Goal: Find specific page/section: Find specific page/section

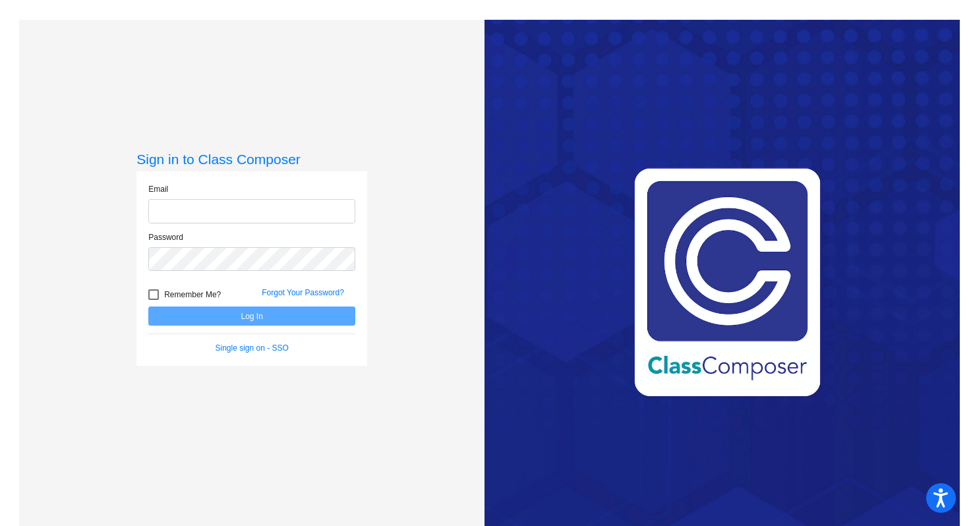
type input "[PERSON_NAME][EMAIL_ADDRESS][PERSON_NAME][DOMAIN_NAME]"
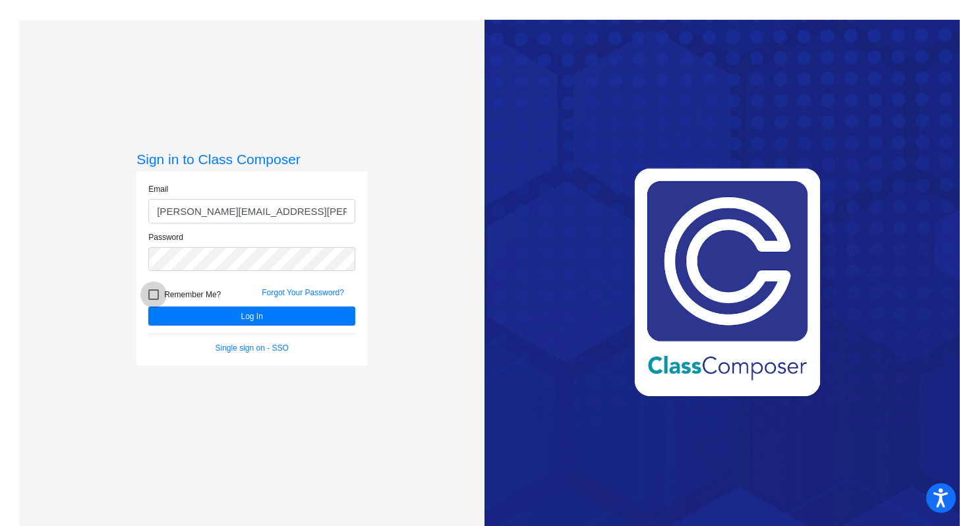
click at [158, 294] on label "Remember Me?" at bounding box center [184, 295] width 72 height 16
click at [154, 300] on input "Remember Me?" at bounding box center [153, 300] width 1 height 1
checkbox input "true"
click at [254, 313] on button "Log In" at bounding box center [251, 315] width 207 height 19
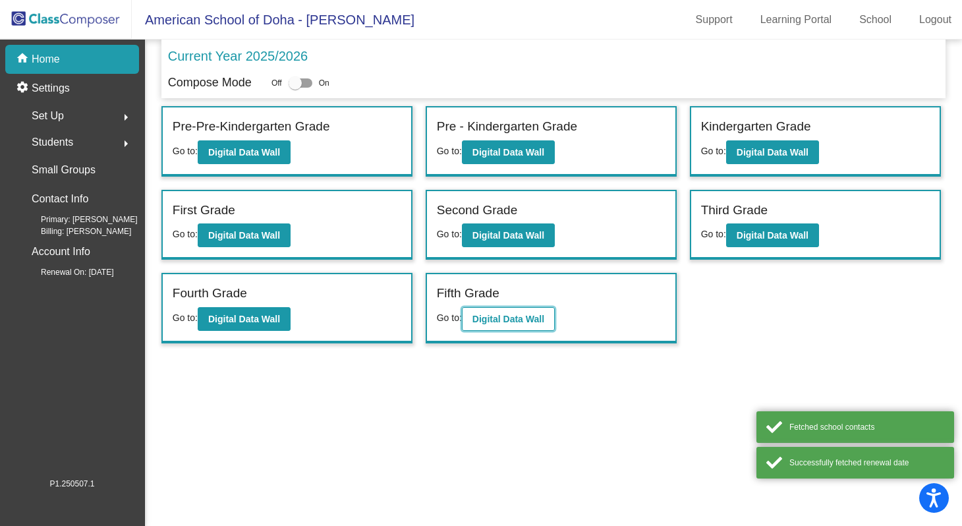
click at [506, 319] on b "Digital Data Wall" at bounding box center [508, 319] width 72 height 11
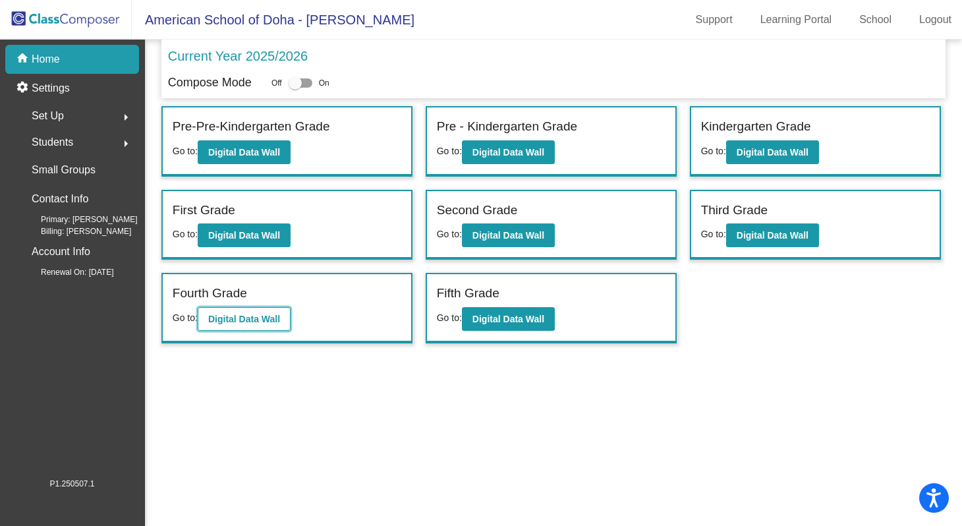
click at [250, 316] on b "Digital Data Wall" at bounding box center [244, 319] width 72 height 11
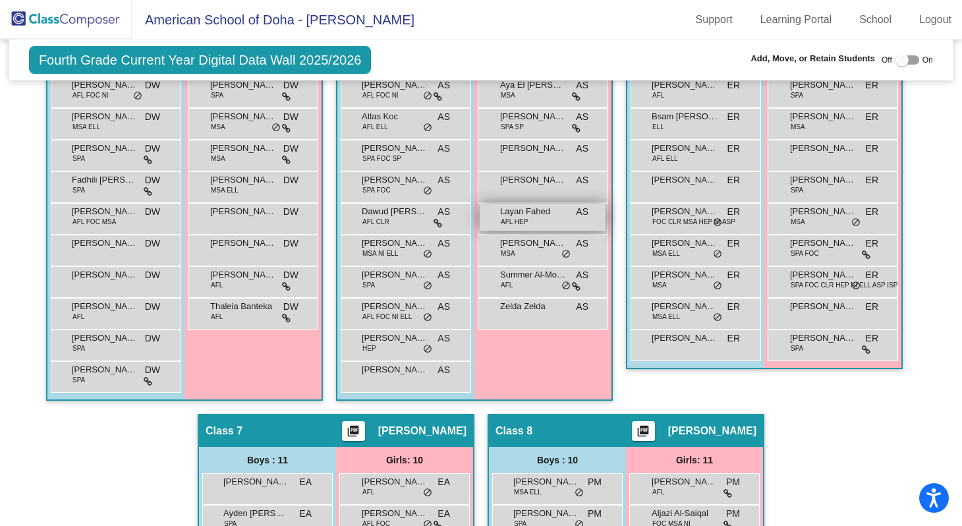
scroll to position [926, 0]
